Goal: Navigation & Orientation: Go to known website

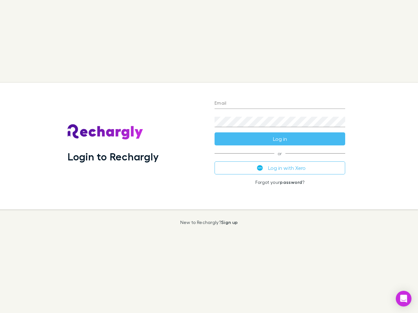
click at [209, 157] on div "Login to Rechargly" at bounding box center [135, 146] width 147 height 127
click at [280, 104] on input "Email" at bounding box center [279, 104] width 131 height 10
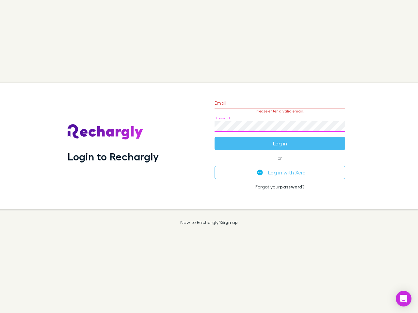
click at [280, 139] on form "Email Please enter a valid email. Password Log in" at bounding box center [279, 121] width 131 height 57
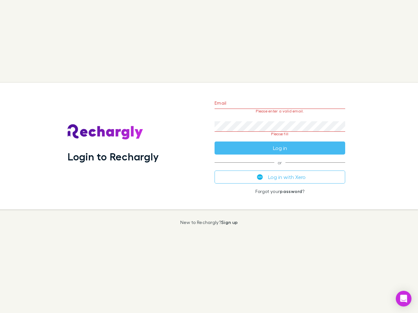
click at [280, 168] on div "Email Please enter a valid email. Password Please fill Log in or Log in with Xe…" at bounding box center [279, 146] width 141 height 127
click at [403, 299] on icon "Open Intercom Messenger" at bounding box center [403, 299] width 7 height 8
